Goal: Task Accomplishment & Management: Manage account settings

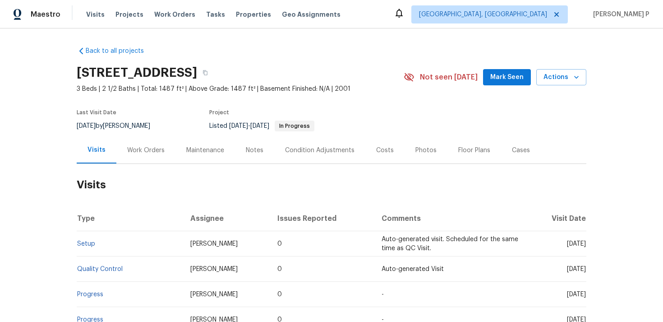
click at [163, 153] on div "Work Orders" at bounding box center [145, 150] width 59 height 27
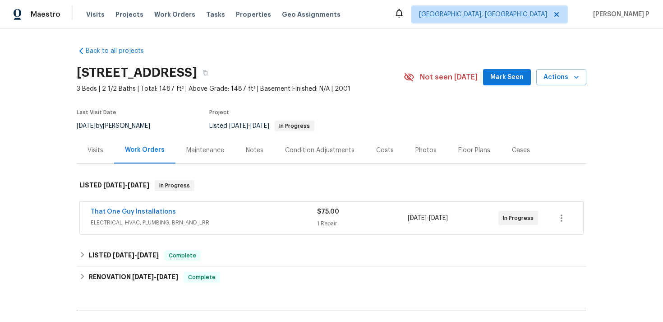
scroll to position [38, 0]
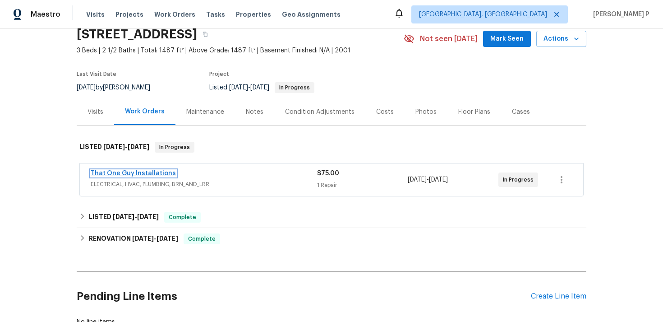
click at [130, 172] on link "That One Guy Installations" at bounding box center [133, 173] width 85 height 6
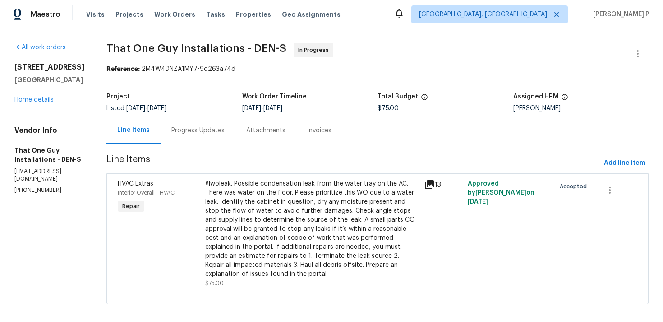
click at [261, 134] on div "Attachments" at bounding box center [265, 130] width 39 height 9
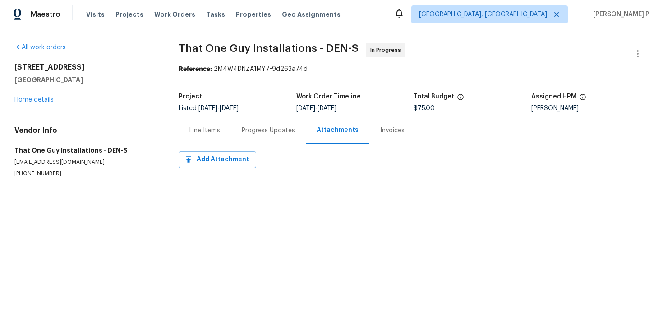
click at [254, 133] on div "Progress Updates" at bounding box center [268, 130] width 53 height 9
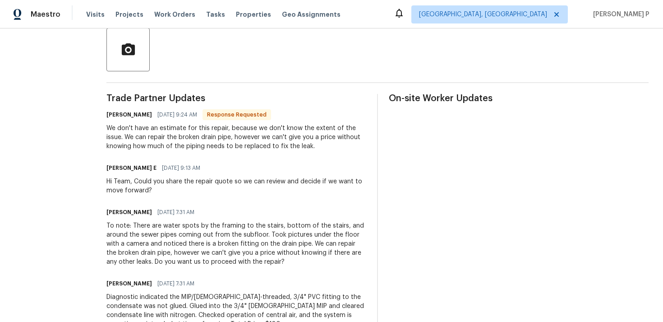
scroll to position [206, 0]
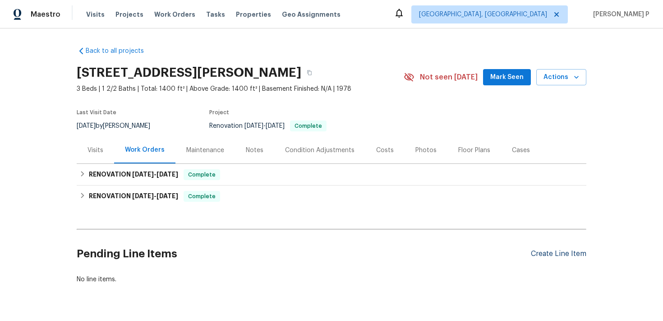
click at [557, 249] on div "Create Line Item" at bounding box center [558, 253] width 55 height 9
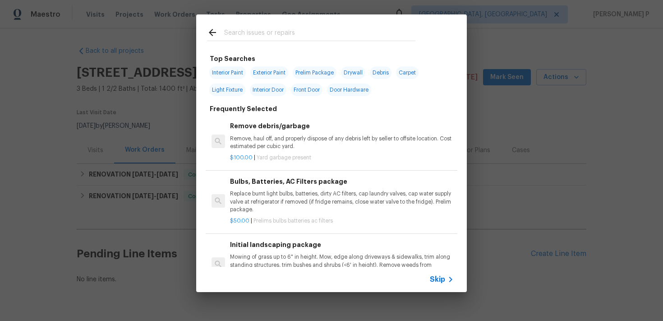
click at [426, 277] on div "Skip" at bounding box center [331, 279] width 271 height 25
click at [436, 277] on span "Skip" at bounding box center [437, 279] width 15 height 9
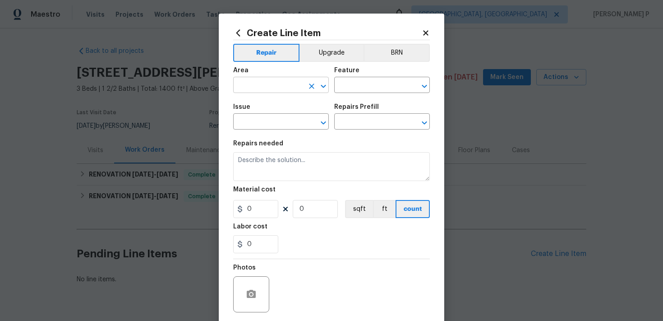
click at [271, 88] on input "text" at bounding box center [268, 86] width 70 height 14
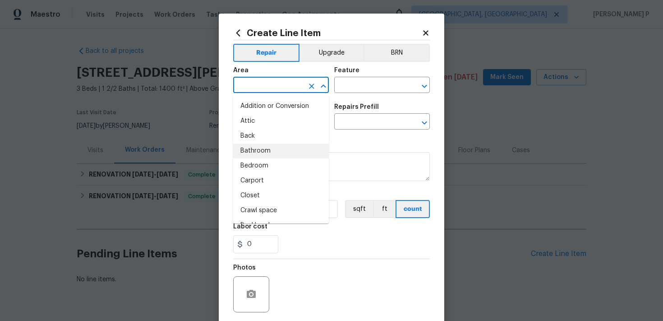
click at [258, 152] on li "Bathroom" at bounding box center [281, 150] width 96 height 15
type input "Bathroom"
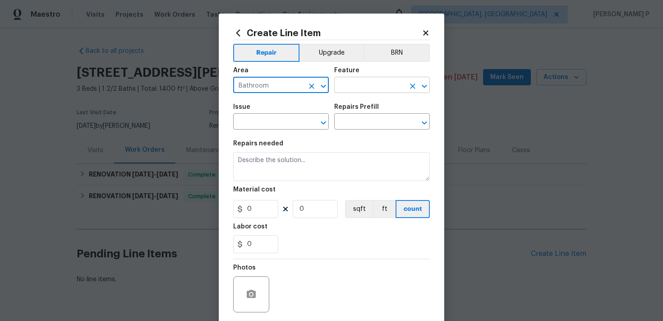
click at [360, 88] on input "text" at bounding box center [369, 86] width 70 height 14
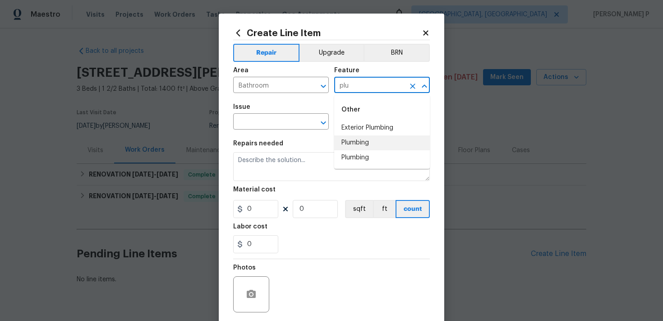
click at [364, 138] on li "Plumbing" at bounding box center [382, 142] width 96 height 15
type input "Plumbing"
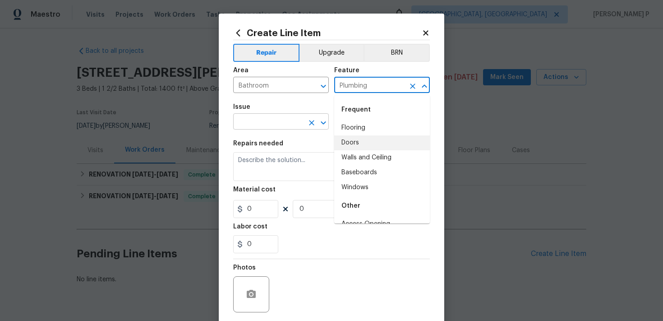
click at [258, 119] on input "text" at bounding box center [268, 122] width 70 height 14
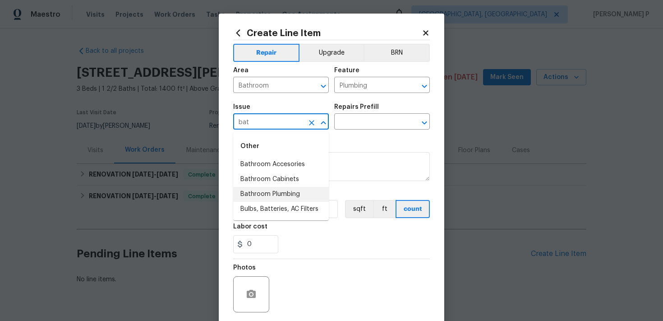
click at [272, 195] on li "Bathroom Plumbing" at bounding box center [281, 194] width 96 height 15
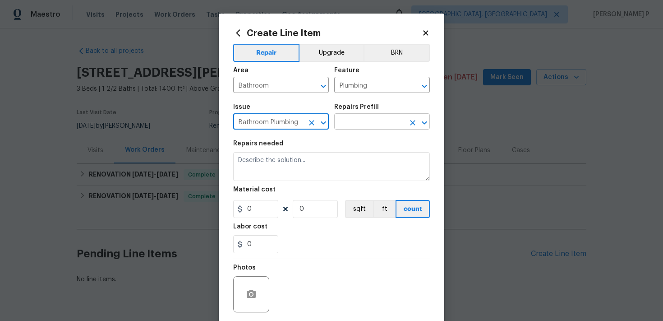
type input "Bathroom Plumbing"
click at [337, 120] on input "text" at bounding box center [369, 122] width 70 height 14
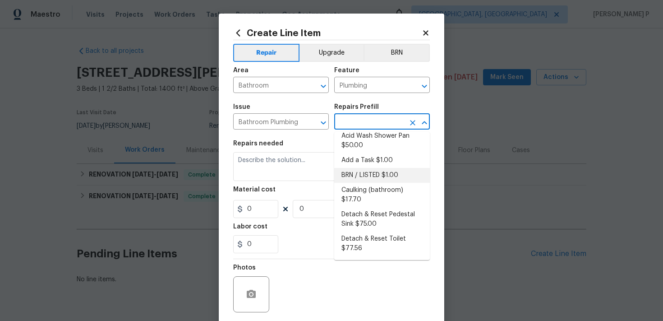
scroll to position [7, 0]
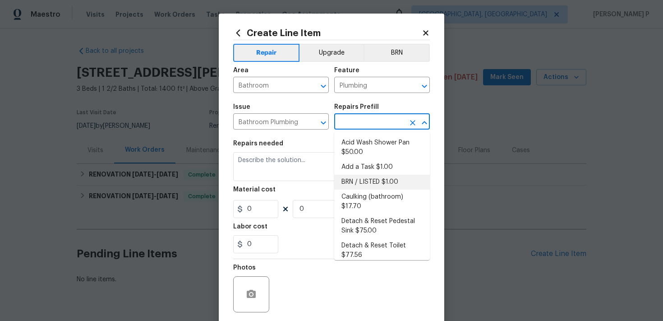
click at [365, 182] on li "BRN / LISTED $1.00" at bounding box center [382, 182] width 96 height 15
type input "BRN / LISTED $1.00"
type textarea "Provide additional detail"
type input "1"
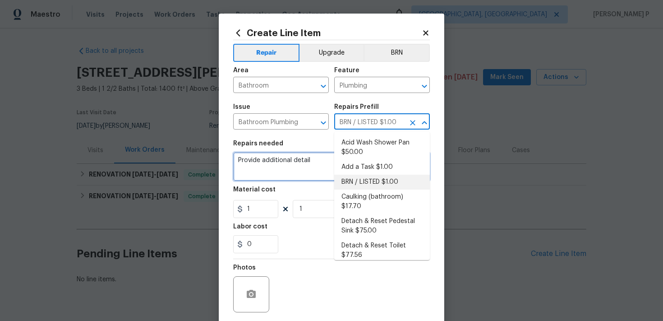
click at [277, 169] on textarea "Provide additional detail" at bounding box center [331, 166] width 197 height 29
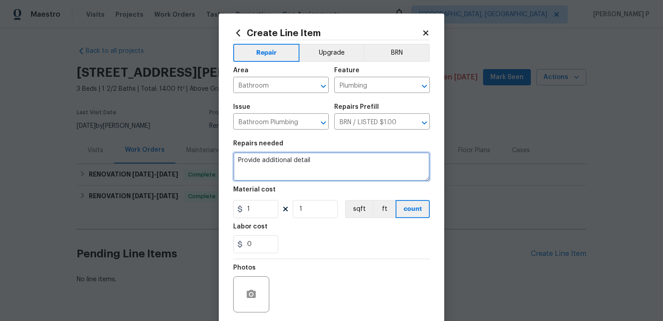
click at [258, 163] on textarea "Provide additional detail" at bounding box center [331, 166] width 197 height 29
paste textarea "Received feedback that one of the toilets is constantly running. Identify the t…"
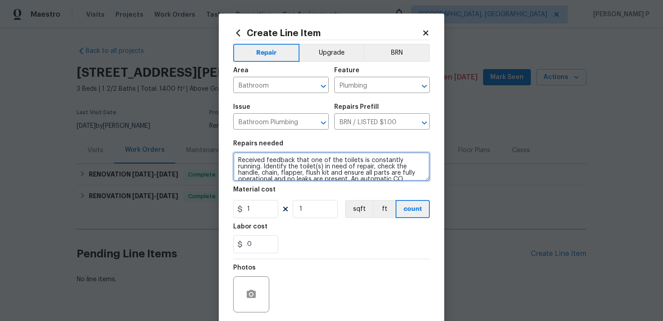
scroll to position [46, 0]
type textarea "Received feedback that one of the toilets is constantly running. Identify the t…"
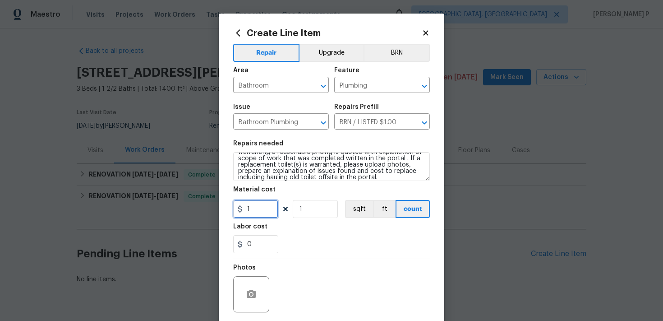
click at [265, 207] on input "1" at bounding box center [255, 209] width 45 height 18
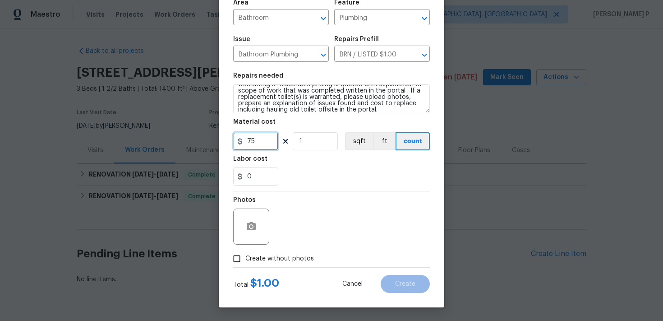
type input "75"
click at [235, 259] on input "Create without photos" at bounding box center [236, 258] width 17 height 17
checkbox input "true"
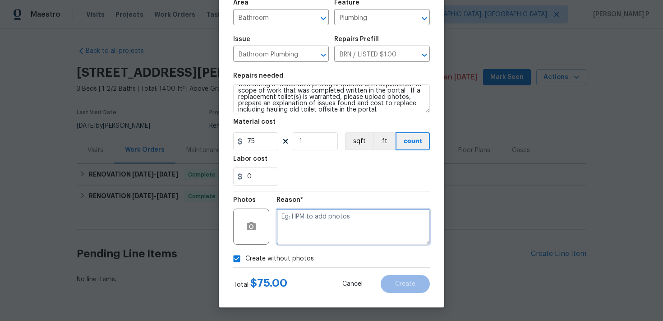
click at [295, 229] on textarea at bounding box center [353, 226] width 153 height 36
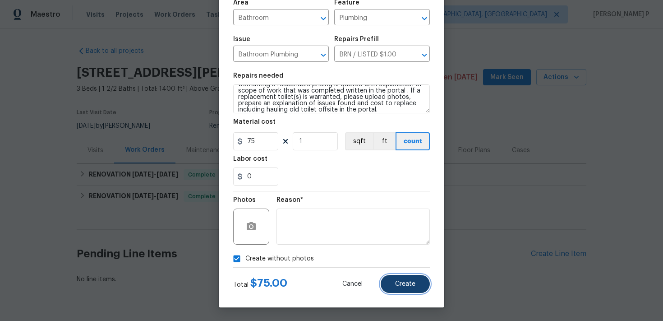
click at [412, 279] on button "Create" at bounding box center [405, 284] width 49 height 18
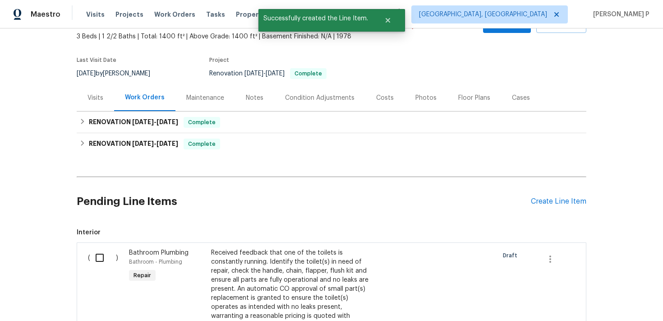
scroll to position [100, 0]
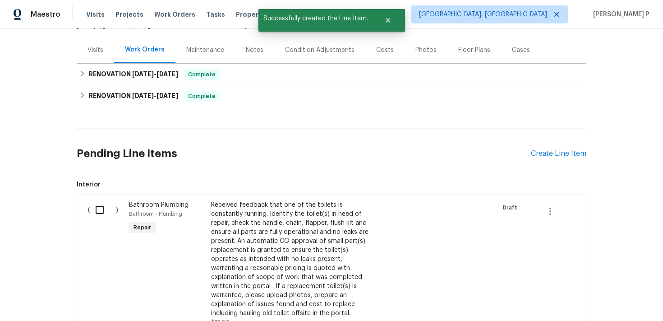
click at [95, 198] on div "( )" at bounding box center [105, 264] width 41 height 132
click at [100, 211] on input "checkbox" at bounding box center [103, 209] width 26 height 19
checkbox input "true"
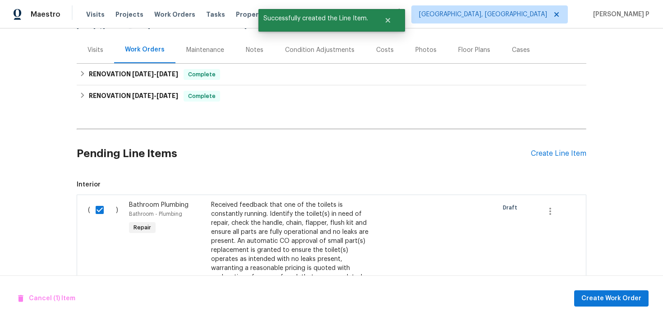
click at [634, 312] on div "Cancel (1) Item Create Work Order" at bounding box center [331, 298] width 663 height 46
click at [628, 298] on span "Create Work Order" at bounding box center [611, 298] width 60 height 11
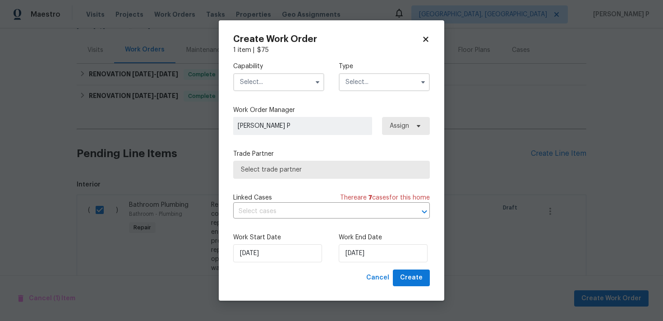
click at [369, 85] on input "text" at bounding box center [384, 82] width 91 height 18
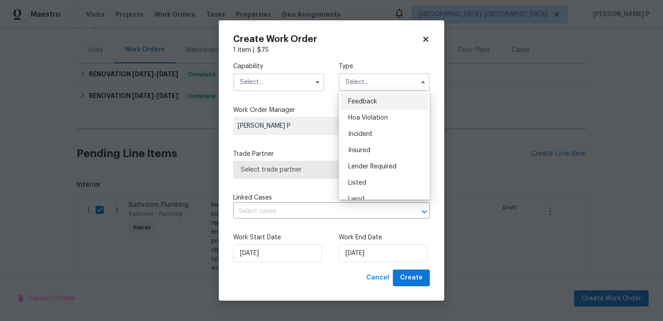
click at [358, 101] on span "Feedback" at bounding box center [362, 101] width 29 height 6
type input "Feedback"
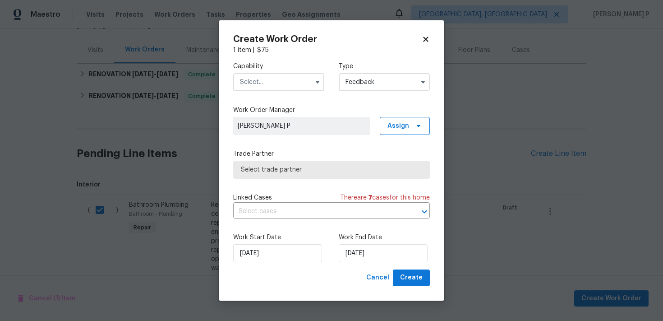
click at [273, 76] on input "text" at bounding box center [278, 82] width 91 height 18
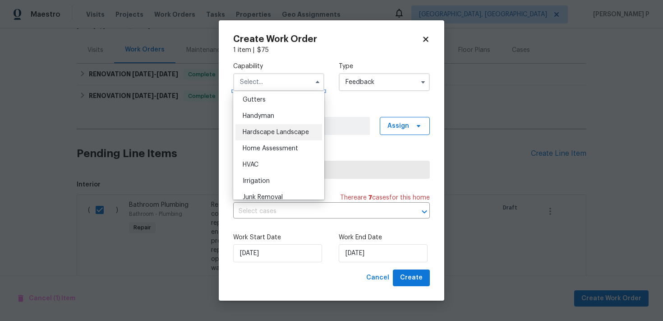
scroll to position [492, 0]
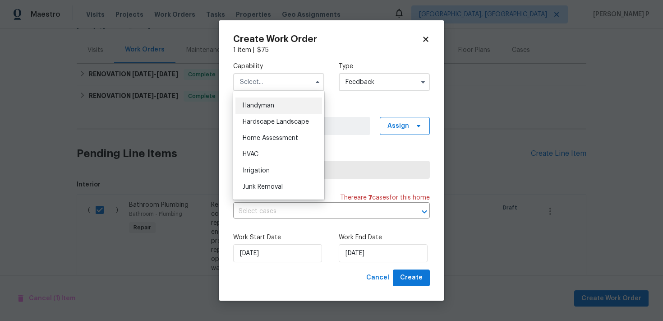
click at [265, 99] on div "Handyman" at bounding box center [278, 105] width 87 height 16
type input "Handyman"
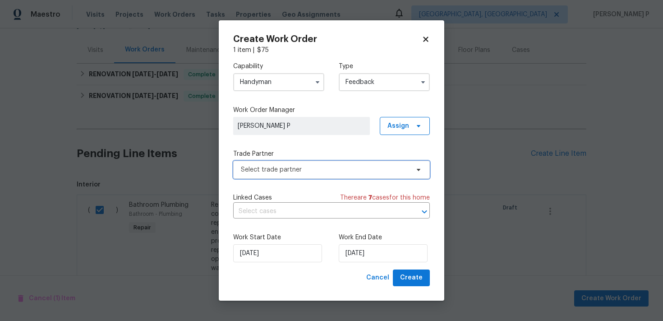
click at [313, 167] on span "Select trade partner" at bounding box center [325, 169] width 168 height 9
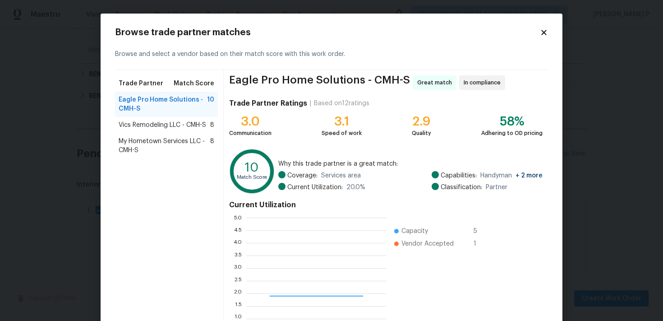
scroll to position [126, 140]
click at [184, 125] on span "Vics Remodeling LLC - CMH-S" at bounding box center [163, 124] width 88 height 9
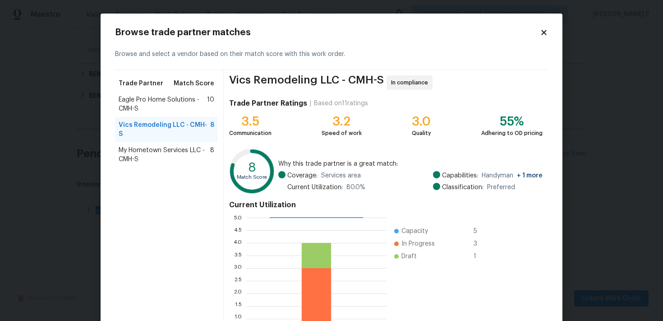
click at [137, 102] on span "Eagle Pro Home Solutions - CMH-S" at bounding box center [163, 104] width 88 height 18
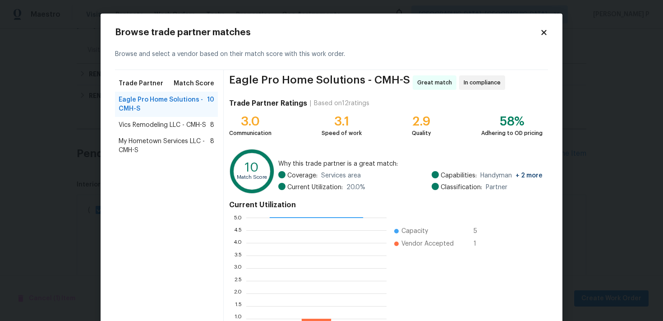
click at [160, 126] on span "Vics Remodeling LLC - CMH-S" at bounding box center [163, 124] width 88 height 9
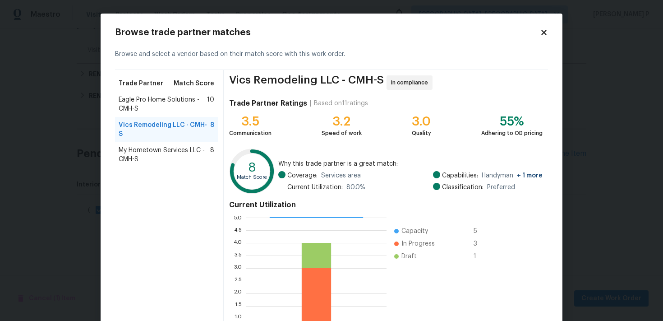
click at [157, 109] on span "Eagle Pro Home Solutions - CMH-S" at bounding box center [163, 104] width 88 height 18
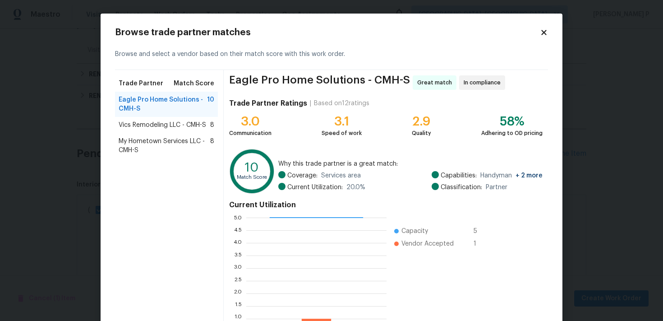
scroll to position [77, 0]
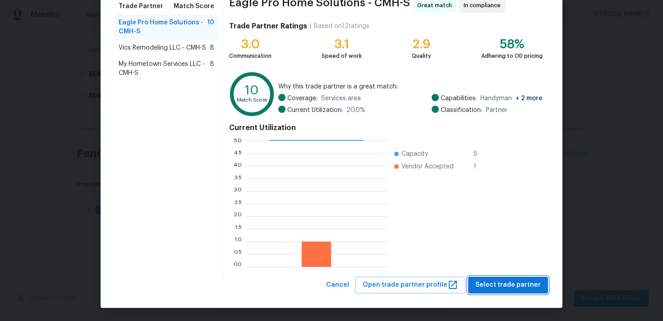
click at [524, 280] on span "Select trade partner" at bounding box center [507, 284] width 65 height 11
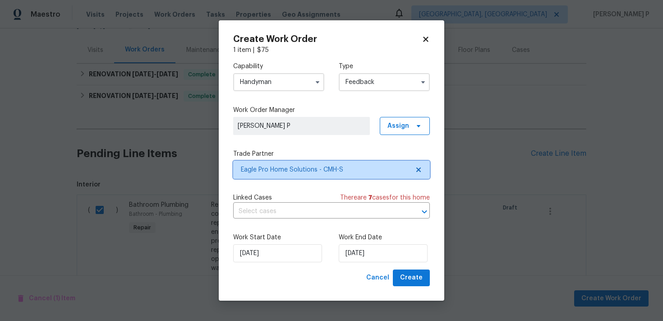
scroll to position [0, 0]
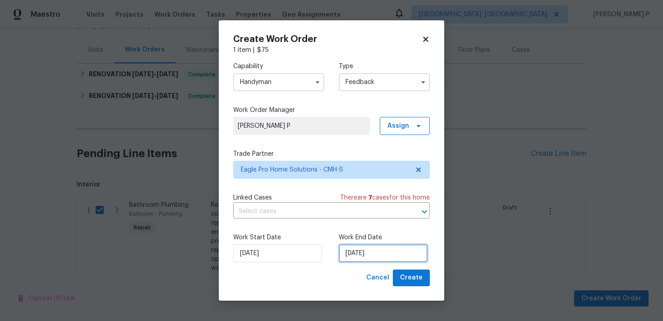
click at [376, 252] on input "[DATE]" at bounding box center [383, 253] width 89 height 18
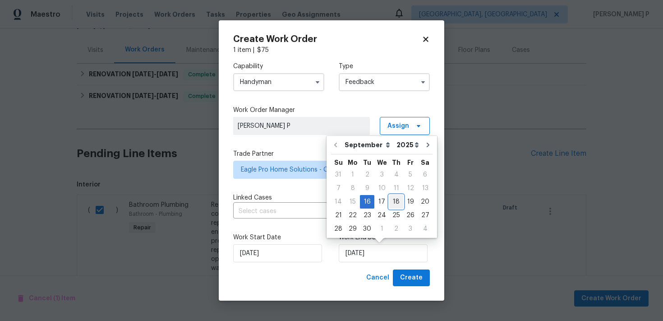
click at [394, 199] on div "18" at bounding box center [396, 201] width 14 height 13
type input "[DATE]"
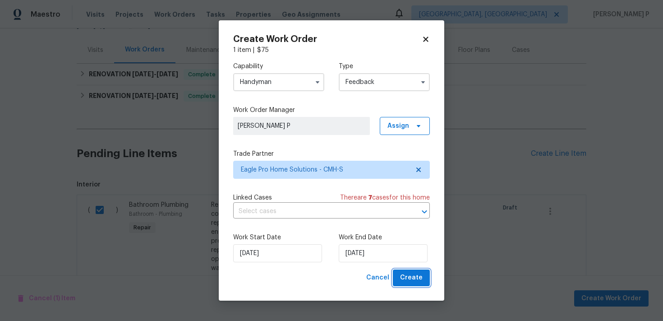
click at [410, 274] on span "Create" at bounding box center [411, 277] width 23 height 11
checkbox input "false"
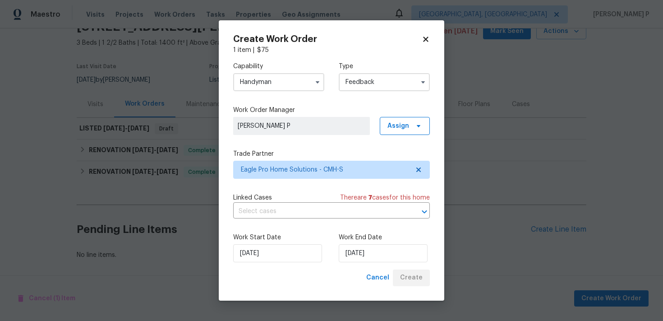
scroll to position [46, 0]
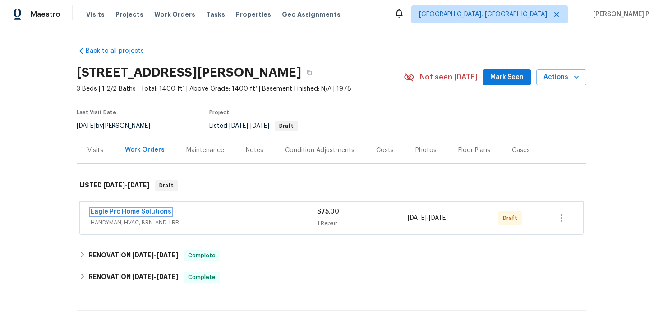
click at [143, 211] on link "Eagle Pro Home Solutions" at bounding box center [131, 211] width 81 height 6
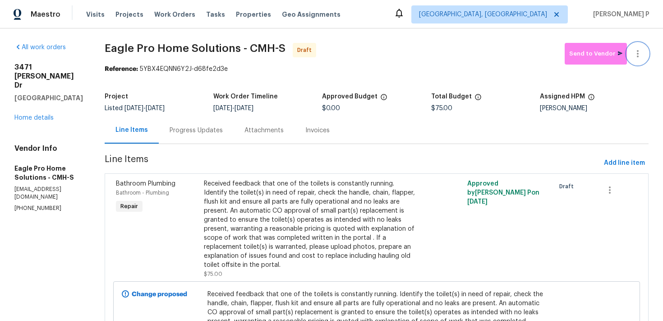
click at [637, 54] on icon "button" at bounding box center [638, 53] width 2 height 7
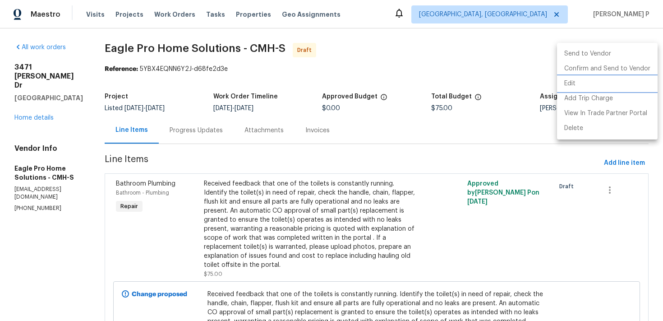
click at [578, 83] on li "Edit" at bounding box center [607, 83] width 101 height 15
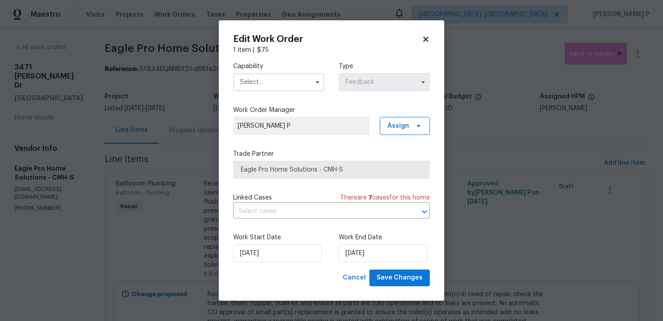
click at [277, 82] on input "text" at bounding box center [278, 82] width 91 height 18
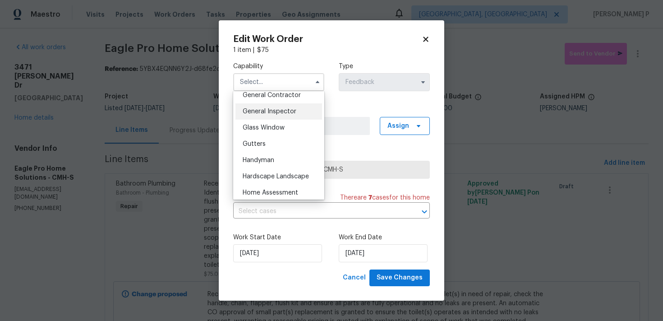
scroll to position [440, 0]
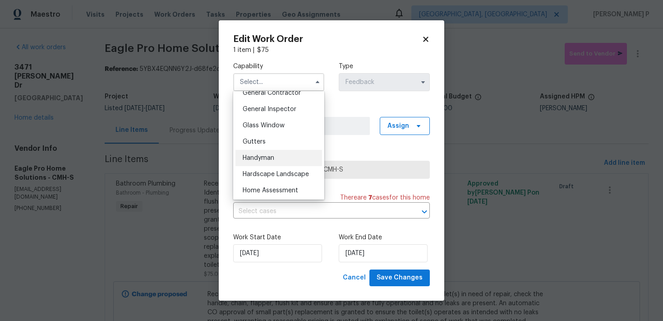
click at [254, 161] on div "Handyman" at bounding box center [278, 158] width 87 height 16
type input "Handyman"
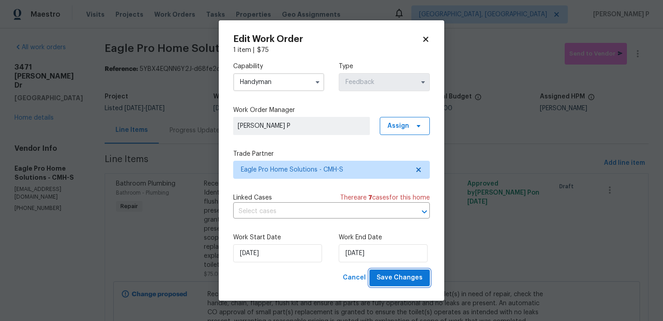
click at [400, 284] on button "Save Changes" at bounding box center [399, 277] width 60 height 17
click at [400, 284] on div "Cancel Save Changes" at bounding box center [384, 277] width 91 height 17
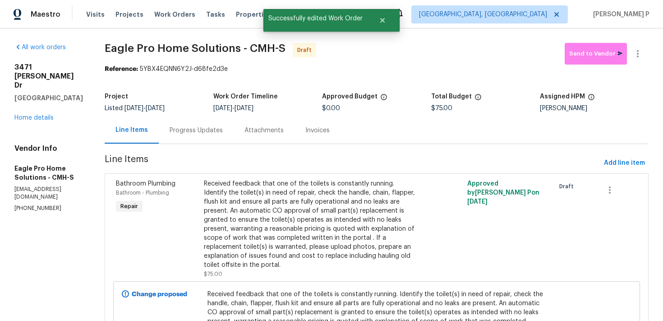
click at [223, 130] on div "Progress Updates" at bounding box center [196, 130] width 53 height 9
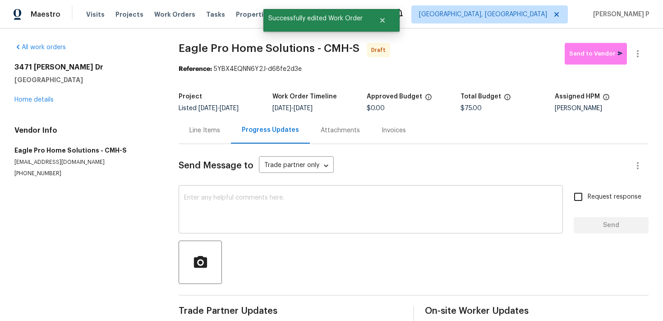
click at [227, 196] on textarea at bounding box center [371, 210] width 374 height 32
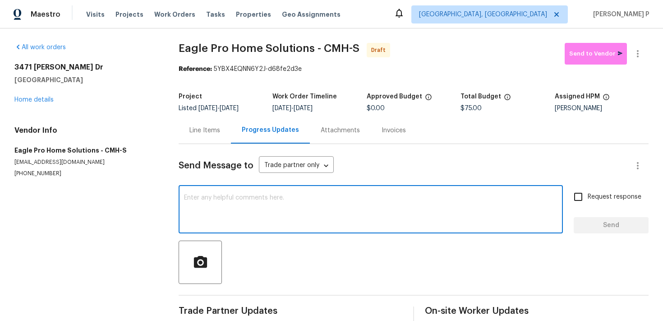
paste textarea "Hi, this is [PERSON_NAME] with Opendoor. I’m confirming you received the WO for…"
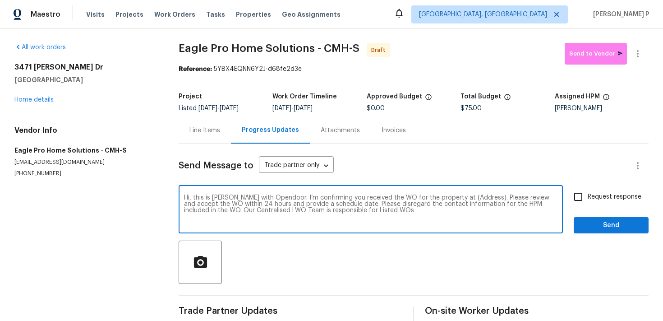
drag, startPoint x: 452, startPoint y: 195, endPoint x: 480, endPoint y: 195, distance: 28.0
click at [480, 195] on textarea "Hi, this is [PERSON_NAME] with Opendoor. I’m confirming you received the WO for…" at bounding box center [371, 210] width 374 height 32
paste textarea "[STREET_ADDRESS][PERSON_NAME]"
type textarea "Hi, this is [PERSON_NAME] with Opendoor. I’m confirming you received the WO for…"
click at [569, 200] on div "Hi, this is [PERSON_NAME] with Opendoor. I’m confirming you received the WO for…" at bounding box center [414, 210] width 470 height 46
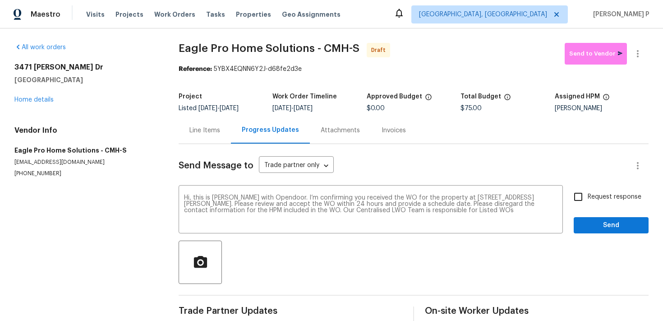
click at [583, 200] on input "Request response" at bounding box center [578, 196] width 19 height 19
checkbox input "true"
click at [597, 235] on div "Send Message to Trade partner only Trade partner only ​ Hi, this is [PERSON_NAM…" at bounding box center [414, 232] width 470 height 177
click at [595, 228] on span "Send" at bounding box center [611, 225] width 60 height 11
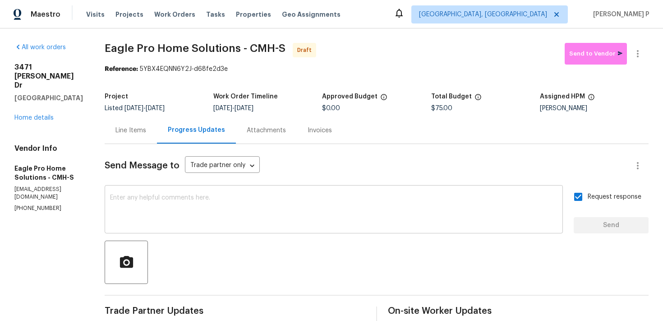
click at [254, 216] on textarea at bounding box center [334, 210] width 448 height 32
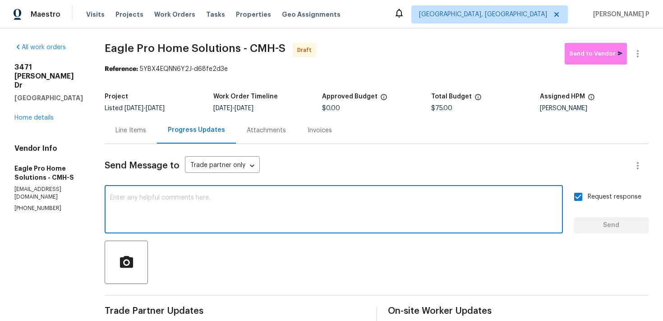
paste textarea "Attention All Work Orders must include before-photos (both close-up and wide-an…"
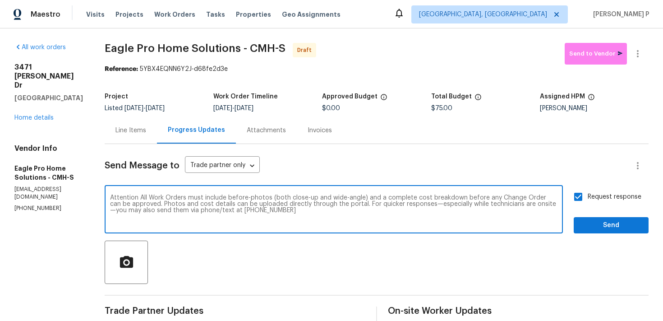
type textarea "Attention All Work Orders must include before-photos (both close-up and wide-an…"
click at [615, 223] on span "Send" at bounding box center [611, 225] width 60 height 11
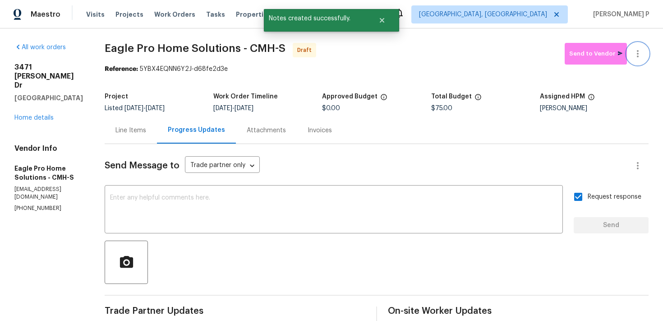
click at [637, 47] on button "button" at bounding box center [638, 54] width 22 height 22
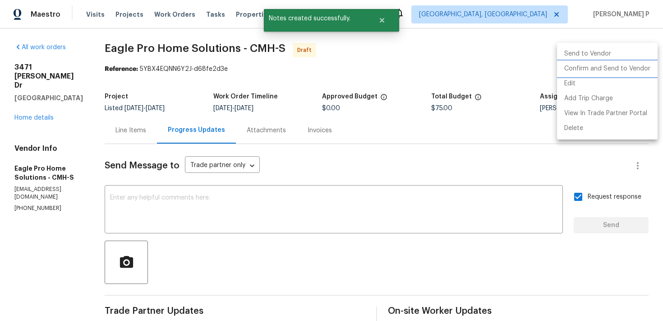
click at [616, 64] on li "Confirm and Send to Vendor" at bounding box center [607, 68] width 101 height 15
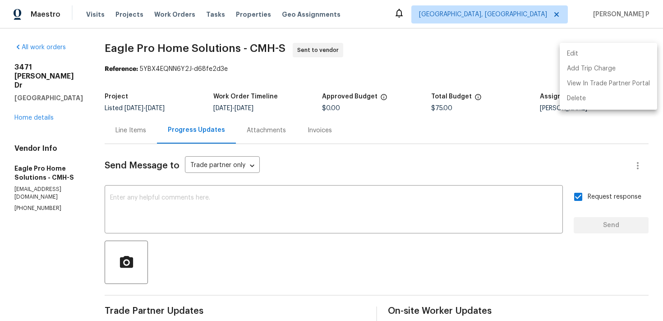
click at [110, 51] on div at bounding box center [331, 160] width 663 height 321
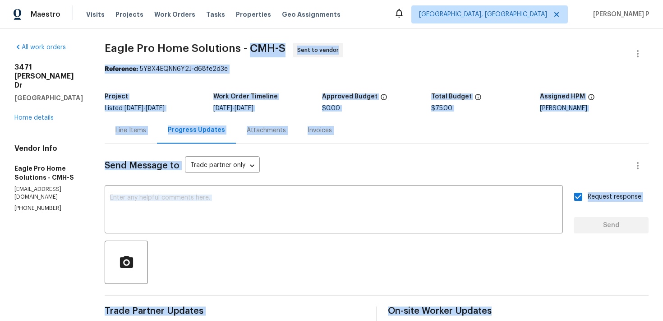
drag, startPoint x: 110, startPoint y: 51, endPoint x: 223, endPoint y: 43, distance: 113.5
click at [223, 43] on span "Eagle Pro Home Solutions - CMH-S" at bounding box center [195, 48] width 181 height 11
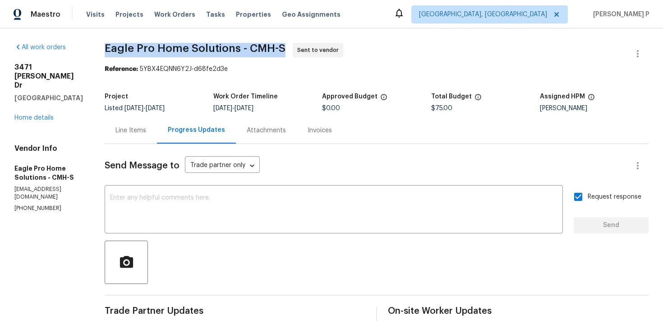
drag, startPoint x: 126, startPoint y: 49, endPoint x: 305, endPoint y: 48, distance: 179.1
click at [305, 48] on div "All work orders [STREET_ADDRESS][PERSON_NAME][PERSON_NAME] Home details Vendor …" at bounding box center [331, 252] width 663 height 449
copy span "Eagle Pro Home Solutions - CMH-S"
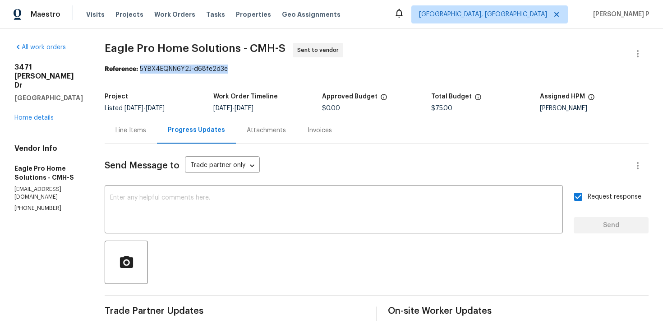
drag, startPoint x: 164, startPoint y: 70, endPoint x: 276, endPoint y: 70, distance: 111.4
click at [276, 70] on div "Reference: 5YBX4EQNN6Y2J-d68fe2d3e" at bounding box center [377, 69] width 544 height 9
copy div "5YBX4EQNN6Y2J-d68fe2d3e"
click at [146, 133] on div "Line Items" at bounding box center [130, 130] width 31 height 9
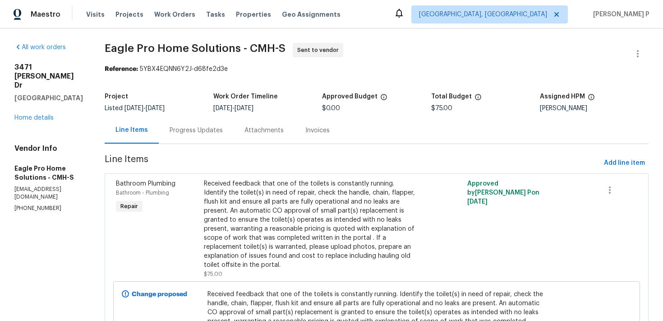
scroll to position [78, 0]
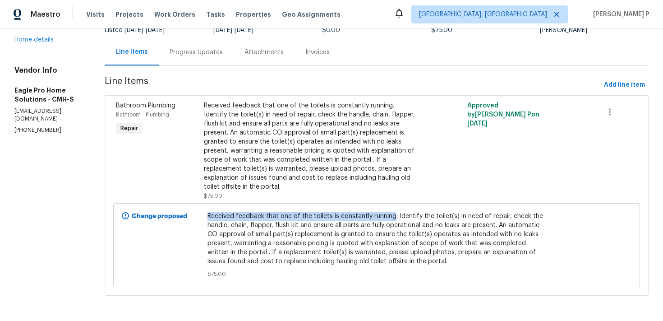
drag, startPoint x: 228, startPoint y: 214, endPoint x: 412, endPoint y: 215, distance: 184.1
click at [412, 215] on span "Received feedback that one of the toilets is constantly running. Identify the t…" at bounding box center [377, 239] width 338 height 54
copy span "Received feedback that one of the toilets is constantly running"
